Goal: Task Accomplishment & Management: Complete application form

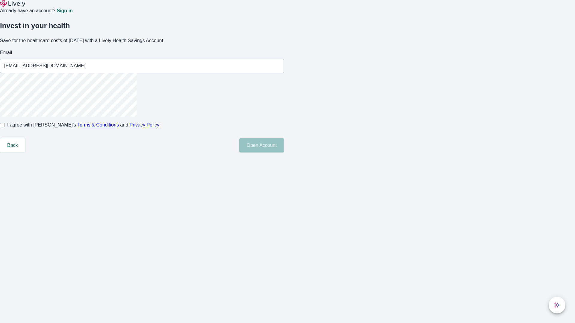
click at [5, 128] on input "I agree with Lively’s Terms & Conditions and Privacy Policy" at bounding box center [2, 125] width 5 height 5
checkbox input "true"
click at [284, 153] on button "Open Account" at bounding box center [261, 145] width 45 height 14
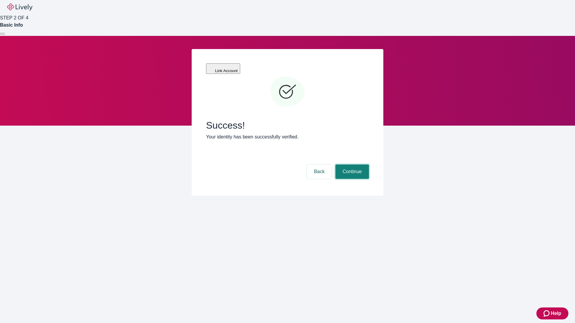
click at [351, 165] on button "Continue" at bounding box center [352, 172] width 34 height 14
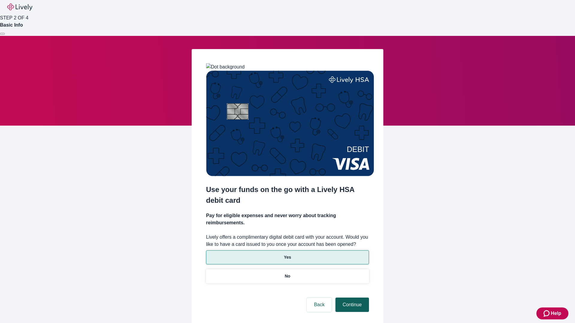
click at [287, 255] on p "Yes" at bounding box center [287, 258] width 7 height 6
click at [351, 298] on button "Continue" at bounding box center [352, 305] width 34 height 14
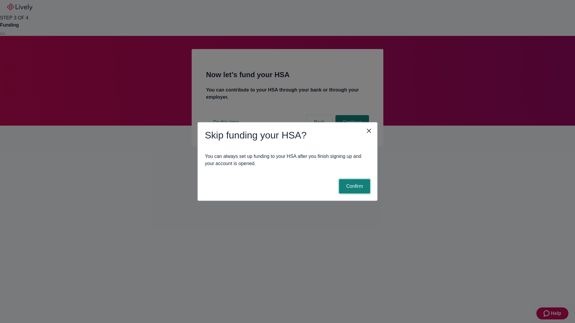
click at [354, 187] on button "Confirm" at bounding box center [354, 186] width 31 height 14
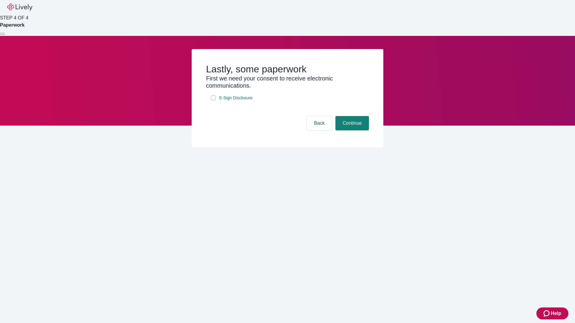
click at [213, 100] on input "E-Sign Disclosure" at bounding box center [213, 98] width 5 height 5
checkbox input "true"
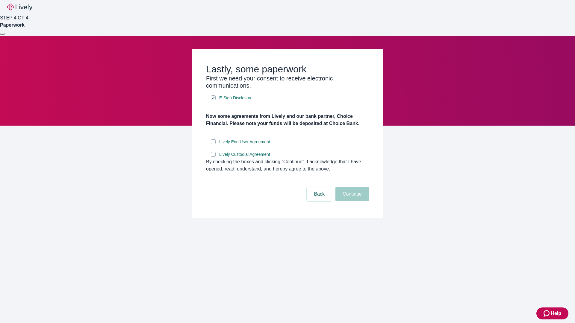
click at [213, 144] on input "Lively End User Agreement" at bounding box center [213, 142] width 5 height 5
checkbox input "true"
click at [213, 157] on input "Lively Custodial Agreement" at bounding box center [213, 154] width 5 height 5
checkbox input "true"
click at [351, 202] on button "Continue" at bounding box center [352, 194] width 34 height 14
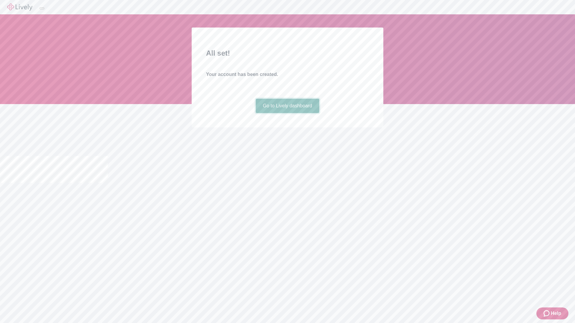
click at [287, 113] on link "Go to Lively dashboard" at bounding box center [288, 106] width 64 height 14
